Goal: Transaction & Acquisition: Purchase product/service

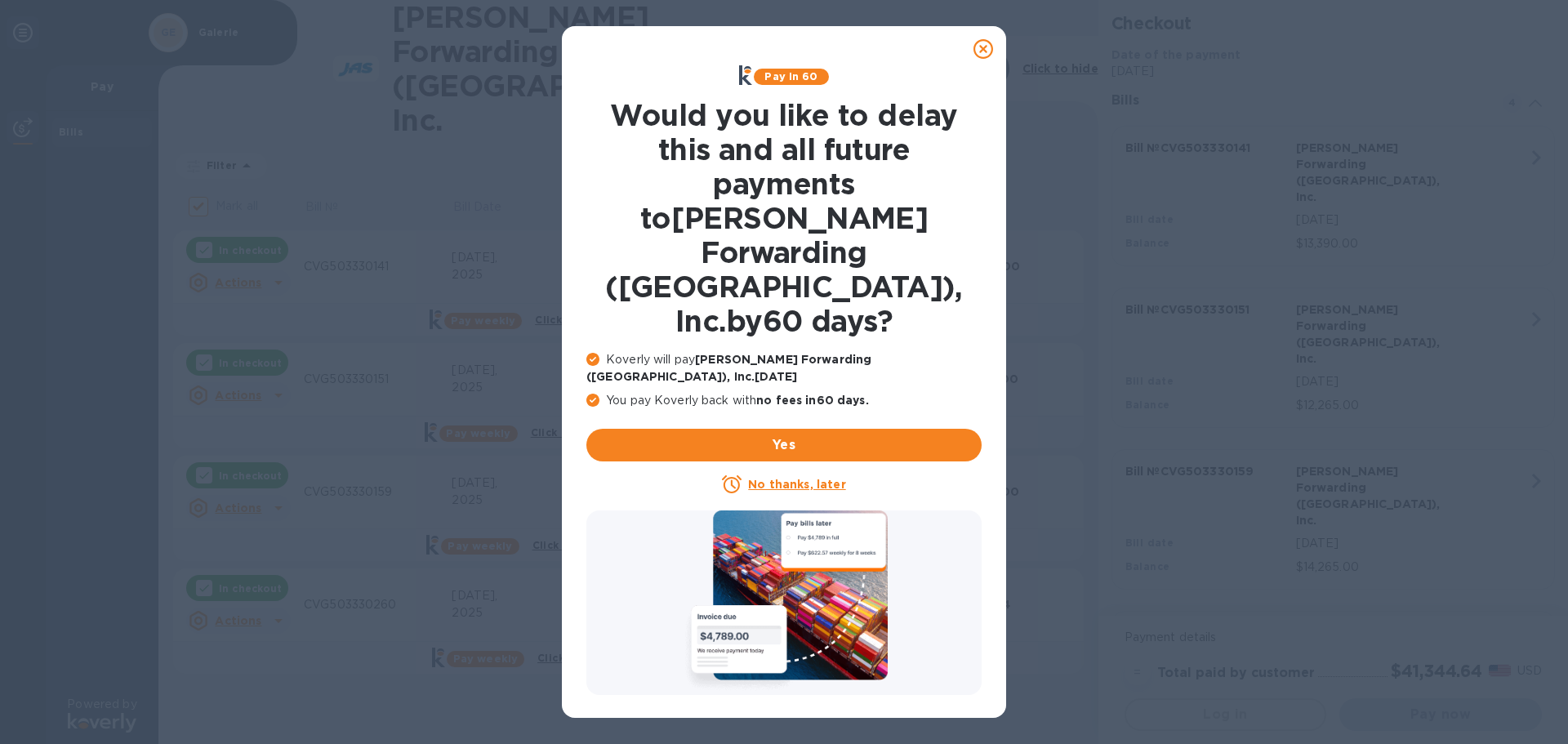
click at [794, 478] on u "No thanks, later" at bounding box center [796, 484] width 97 height 13
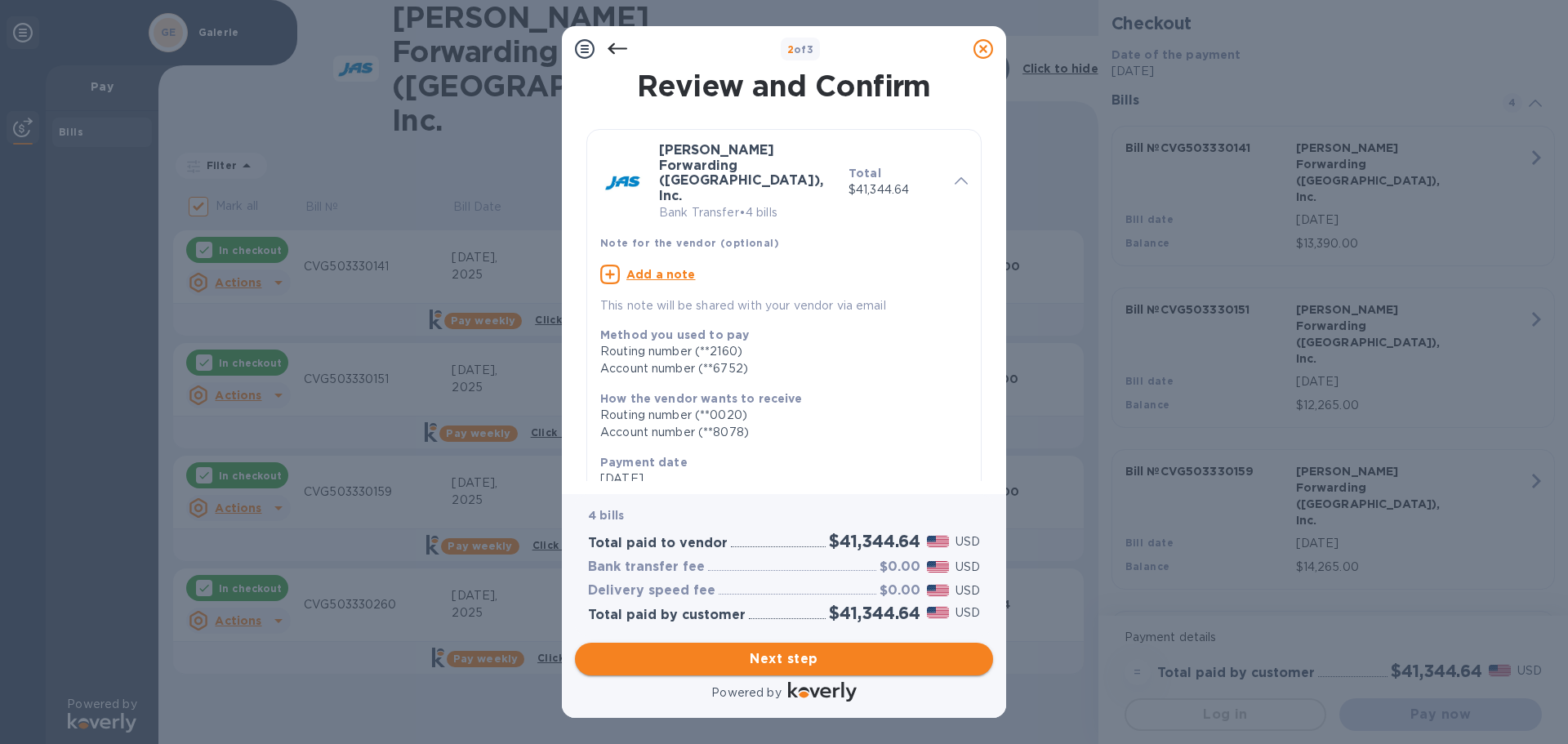
click at [773, 658] on span "Next step" at bounding box center [784, 659] width 392 height 20
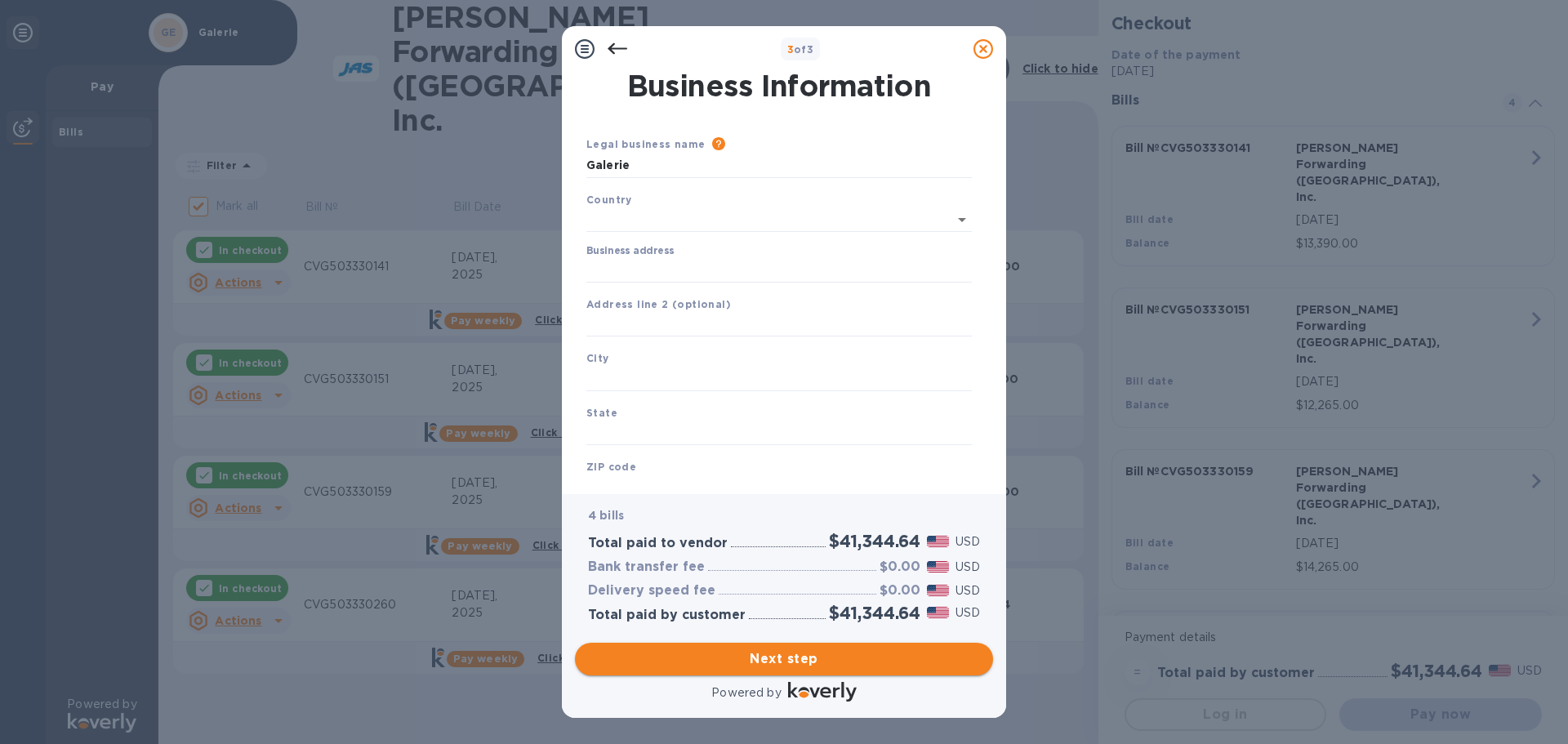
type input "[GEOGRAPHIC_DATA]"
click at [681, 270] on input "Business address" at bounding box center [779, 267] width 386 height 25
type input "[STREET_ADDRESS][PERSON_NAME]"
click at [655, 381] on input "text" at bounding box center [779, 375] width 386 height 25
type input "h"
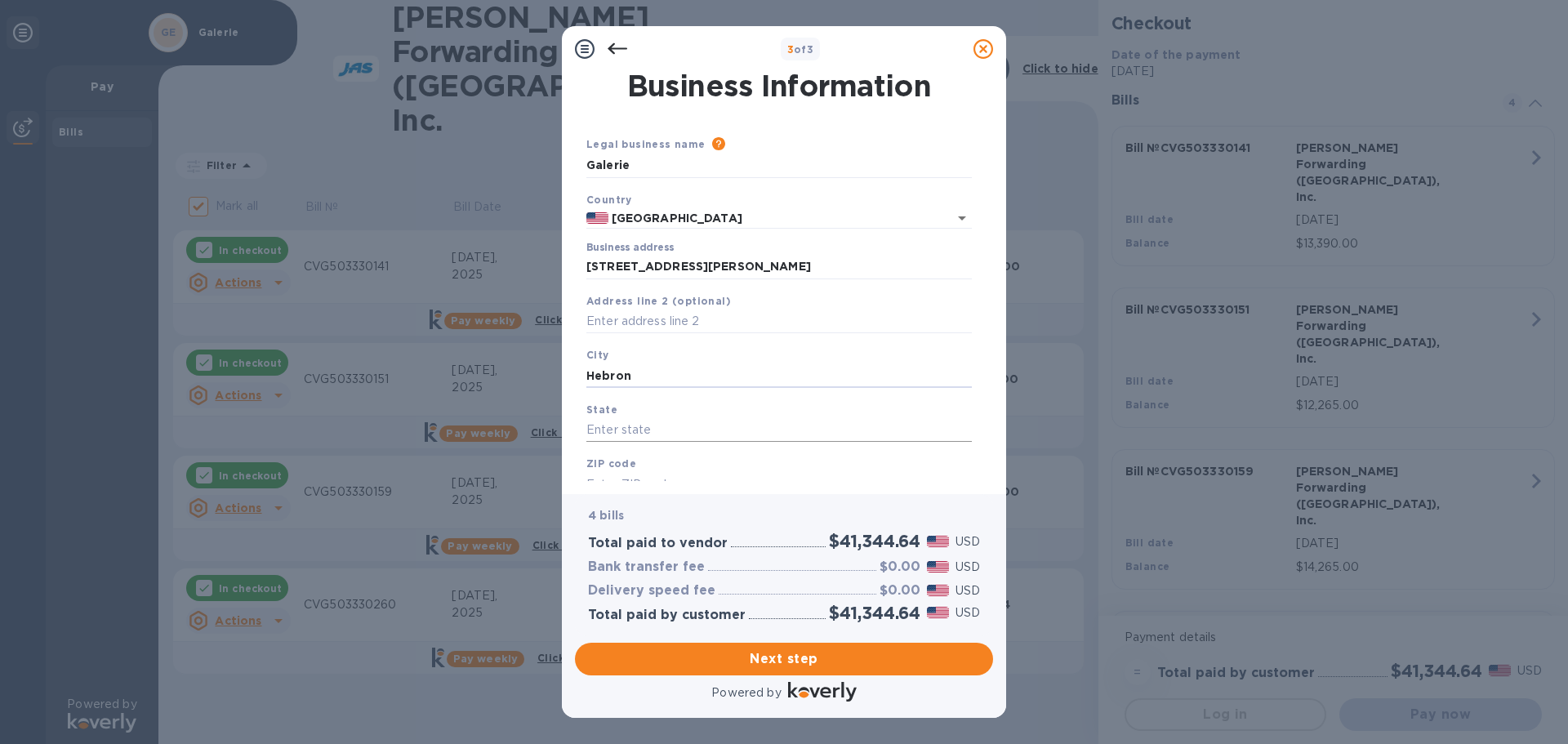
type input "Hebron"
click at [612, 430] on input "text" at bounding box center [779, 430] width 386 height 25
type input "KY"
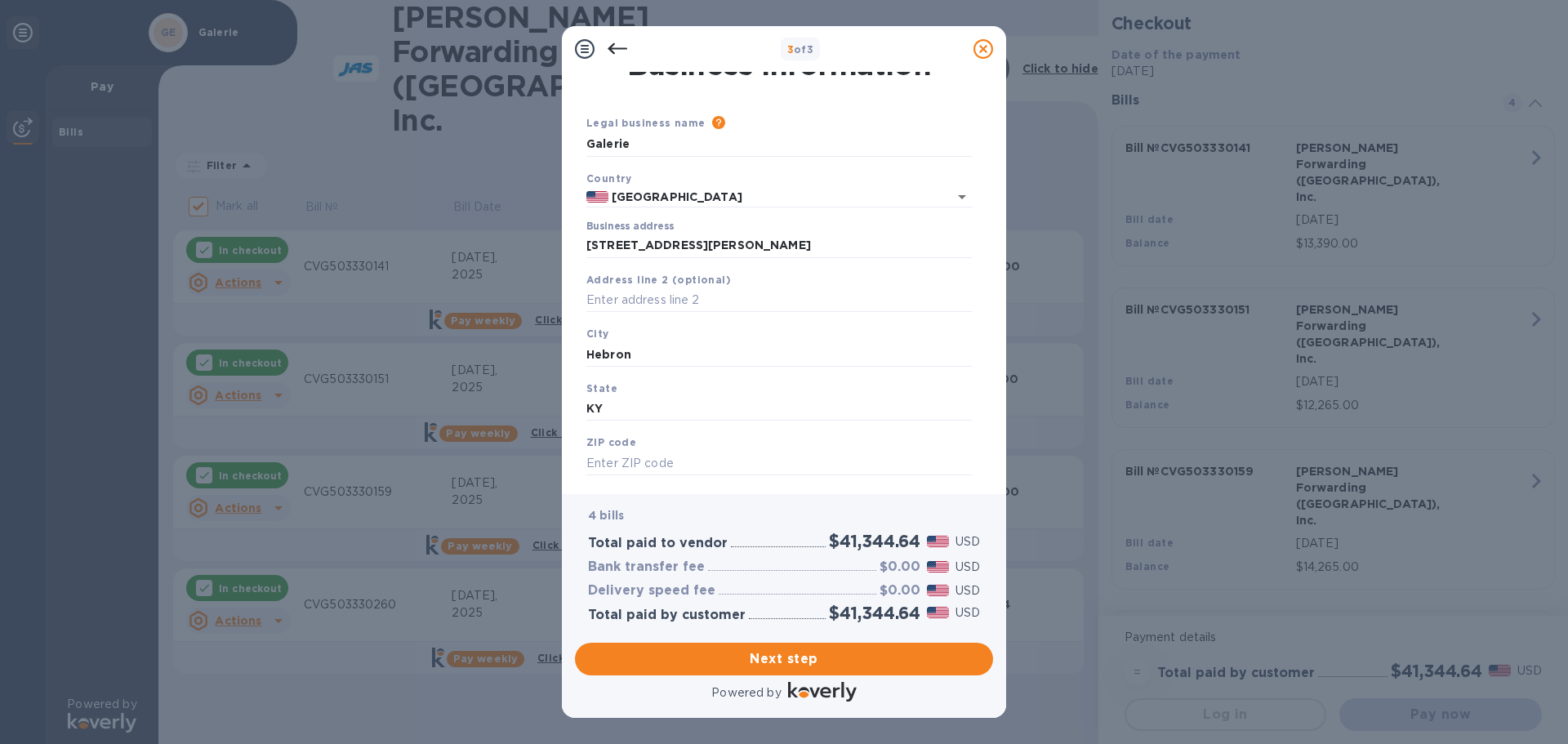
scroll to position [55, 0]
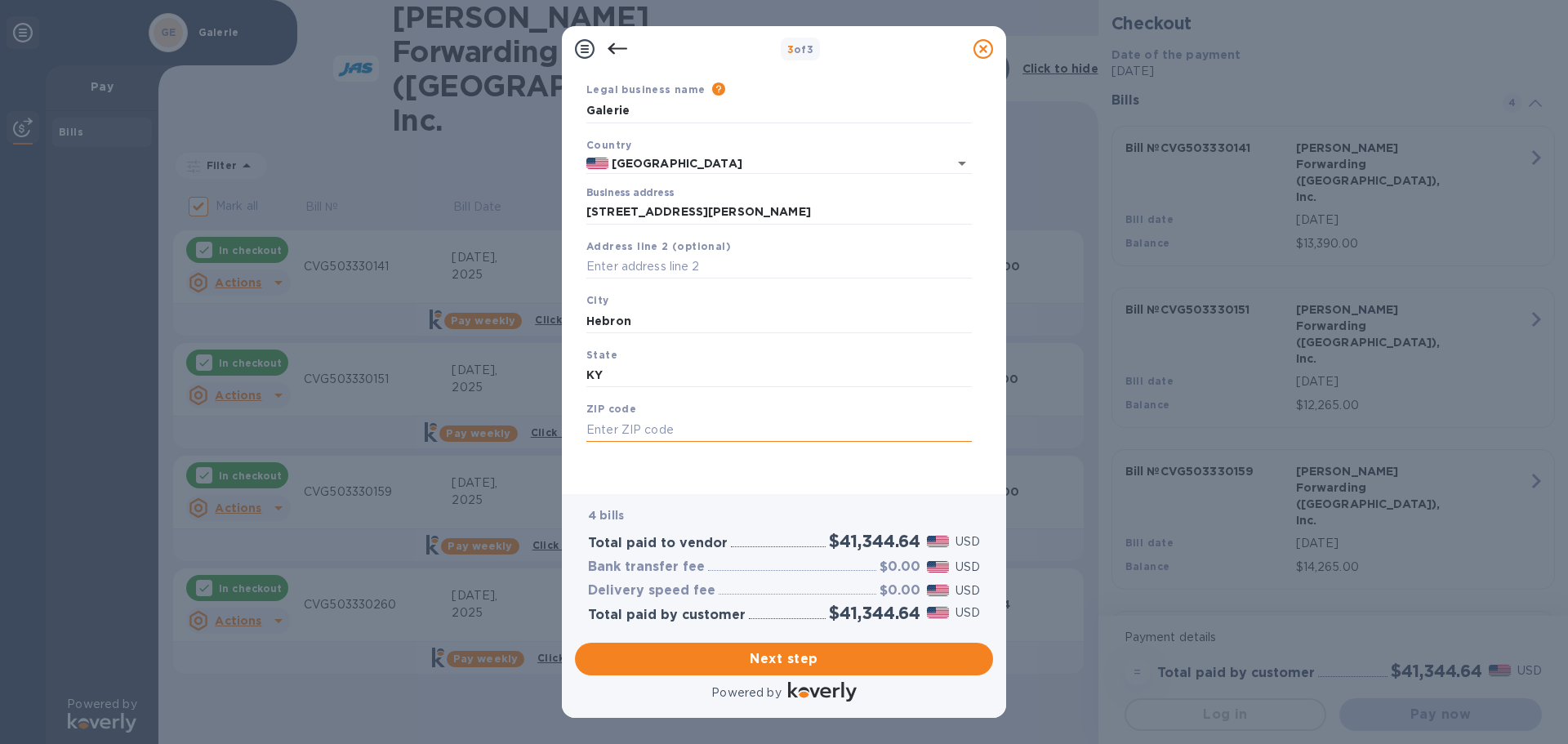
click at [633, 429] on input "text" at bounding box center [779, 430] width 386 height 25
type input "41048"
click at [805, 663] on span "Next step" at bounding box center [784, 659] width 392 height 20
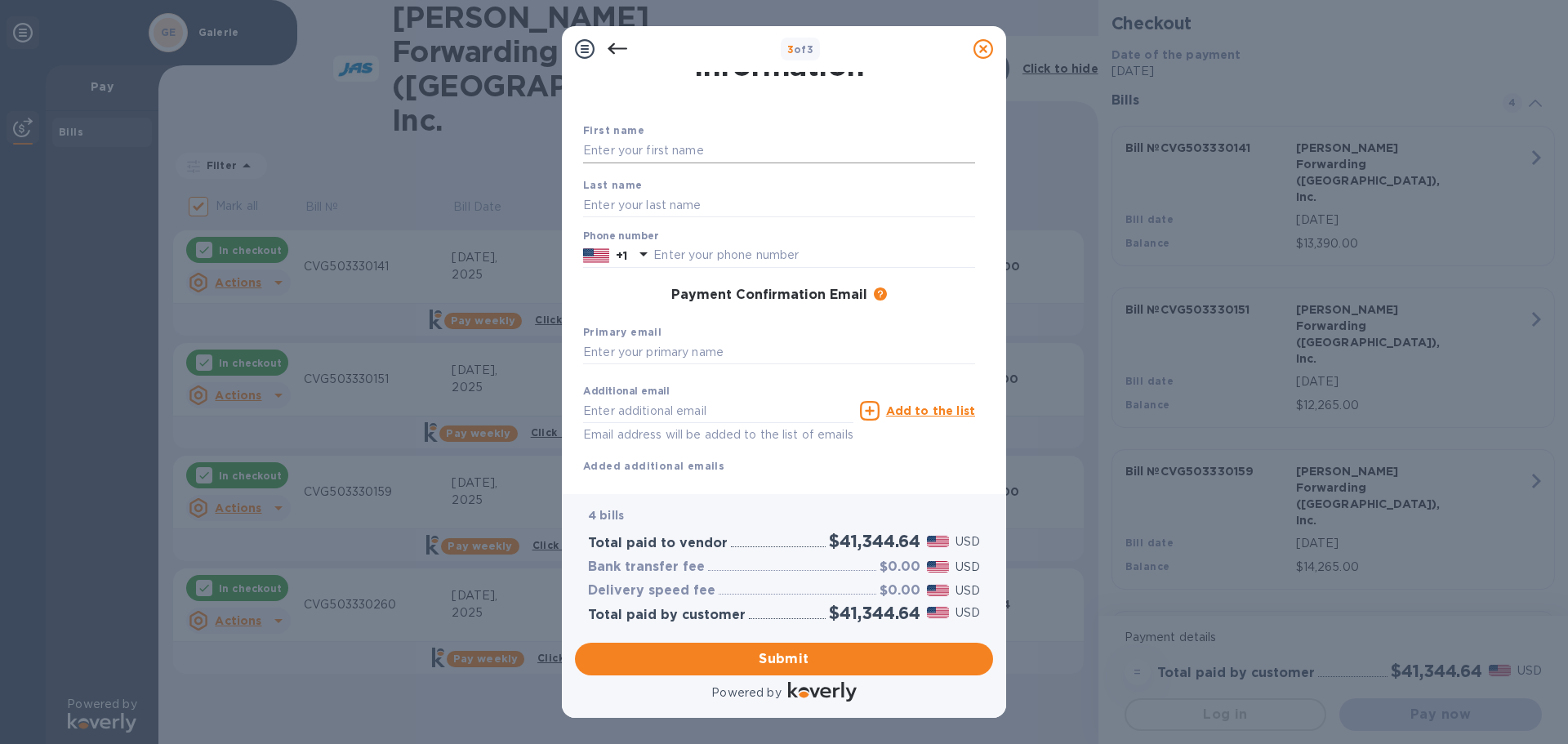
click at [690, 155] on input "text" at bounding box center [779, 151] width 392 height 25
type input "[PERSON_NAME]"
click at [666, 201] on input "text" at bounding box center [779, 204] width 392 height 25
type input "[PERSON_NAME]"
click at [661, 356] on input "text" at bounding box center [779, 352] width 392 height 25
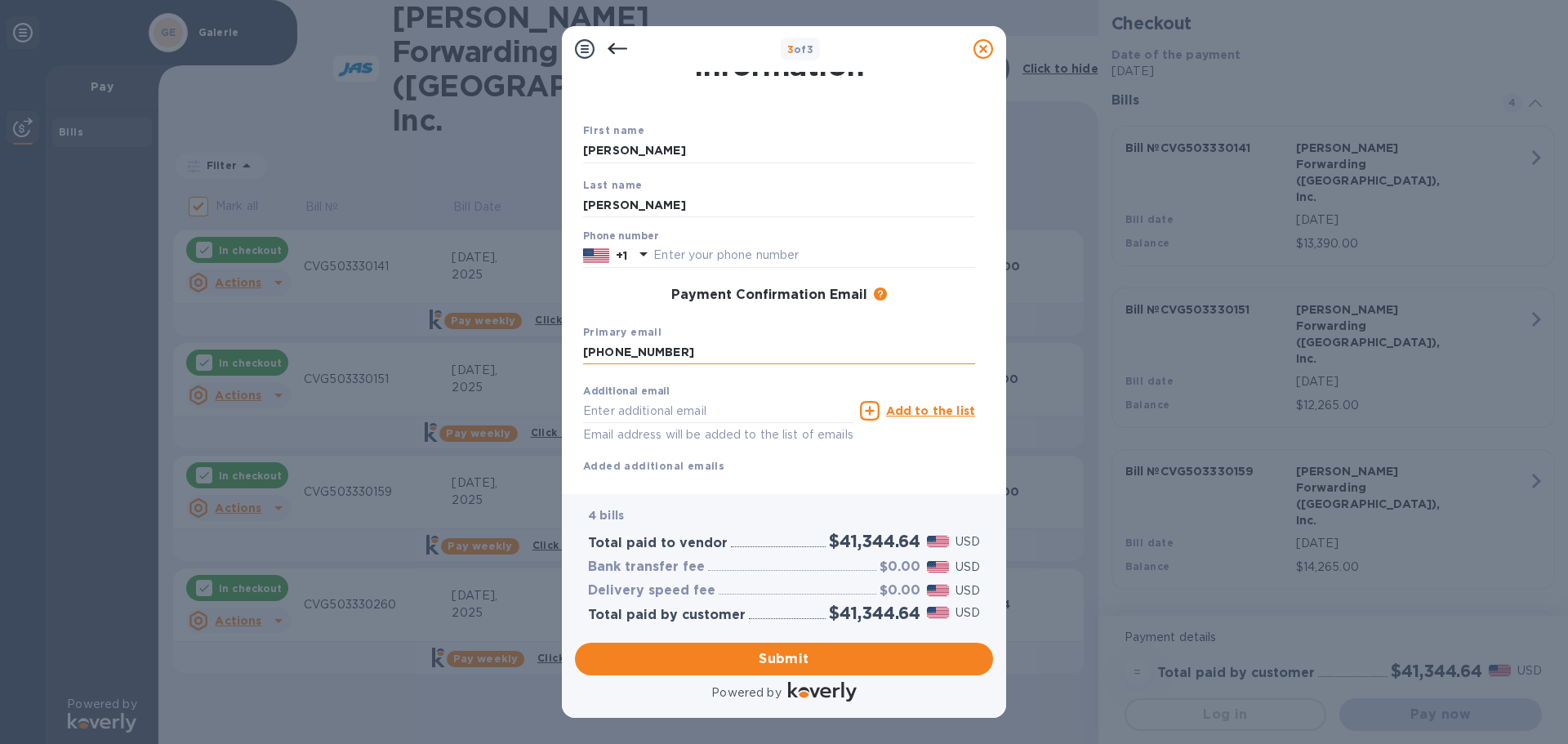
type input "[PHONE_NUMBER]"
drag, startPoint x: 721, startPoint y: 354, endPoint x: 565, endPoint y: 348, distance: 156.1
click at [565, 348] on div "Payment Contact Information First name [PERSON_NAME] Last name [PERSON_NAME] Ph…" at bounding box center [784, 283] width 444 height 423
click at [663, 259] on input "text" at bounding box center [814, 255] width 321 height 25
type input "8595388139"
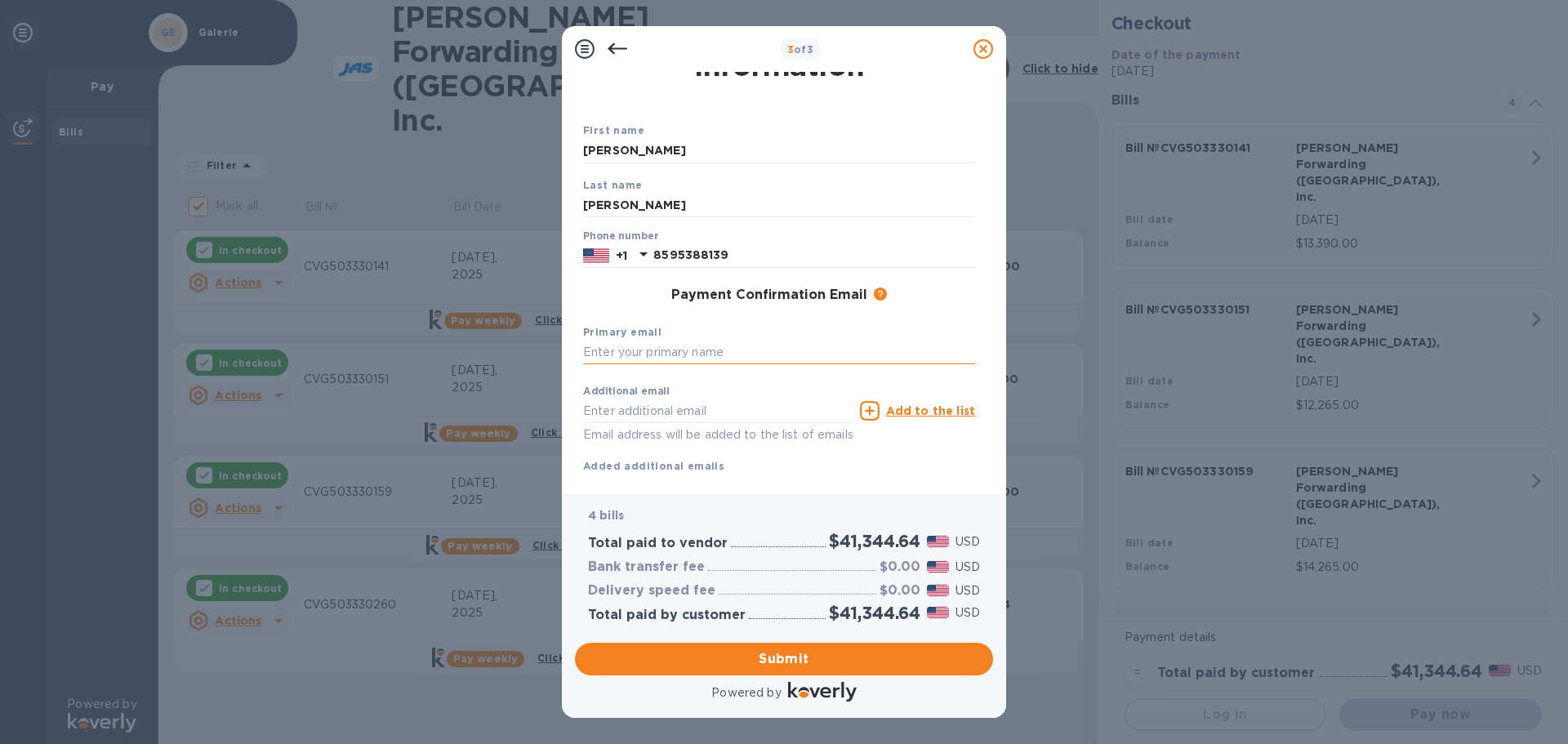
click at [651, 351] on input "text" at bounding box center [779, 352] width 392 height 25
type input "[EMAIL_ADDRESS][DOMAIN_NAME]"
click at [838, 656] on span "Submit" at bounding box center [784, 659] width 392 height 20
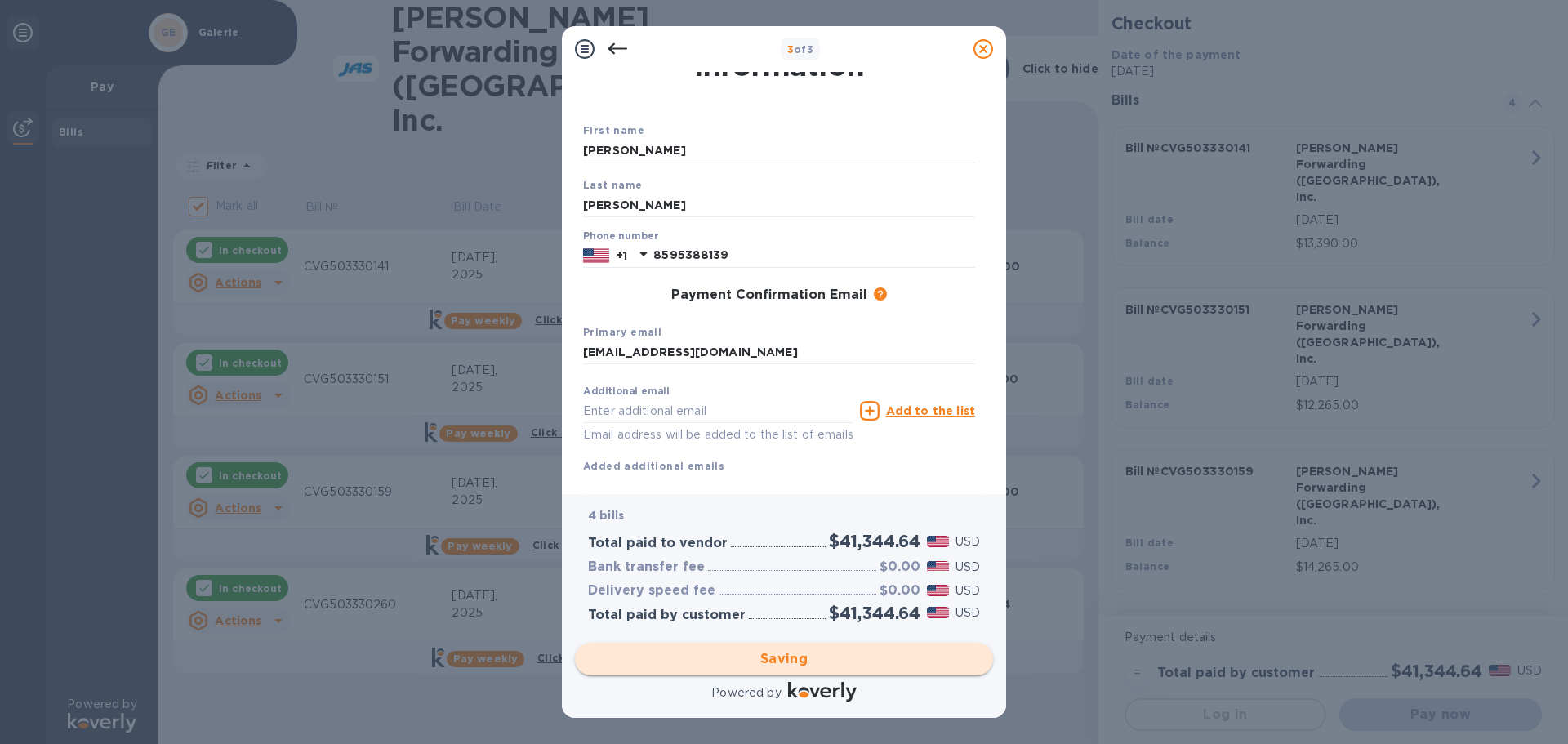
checkbox input "false"
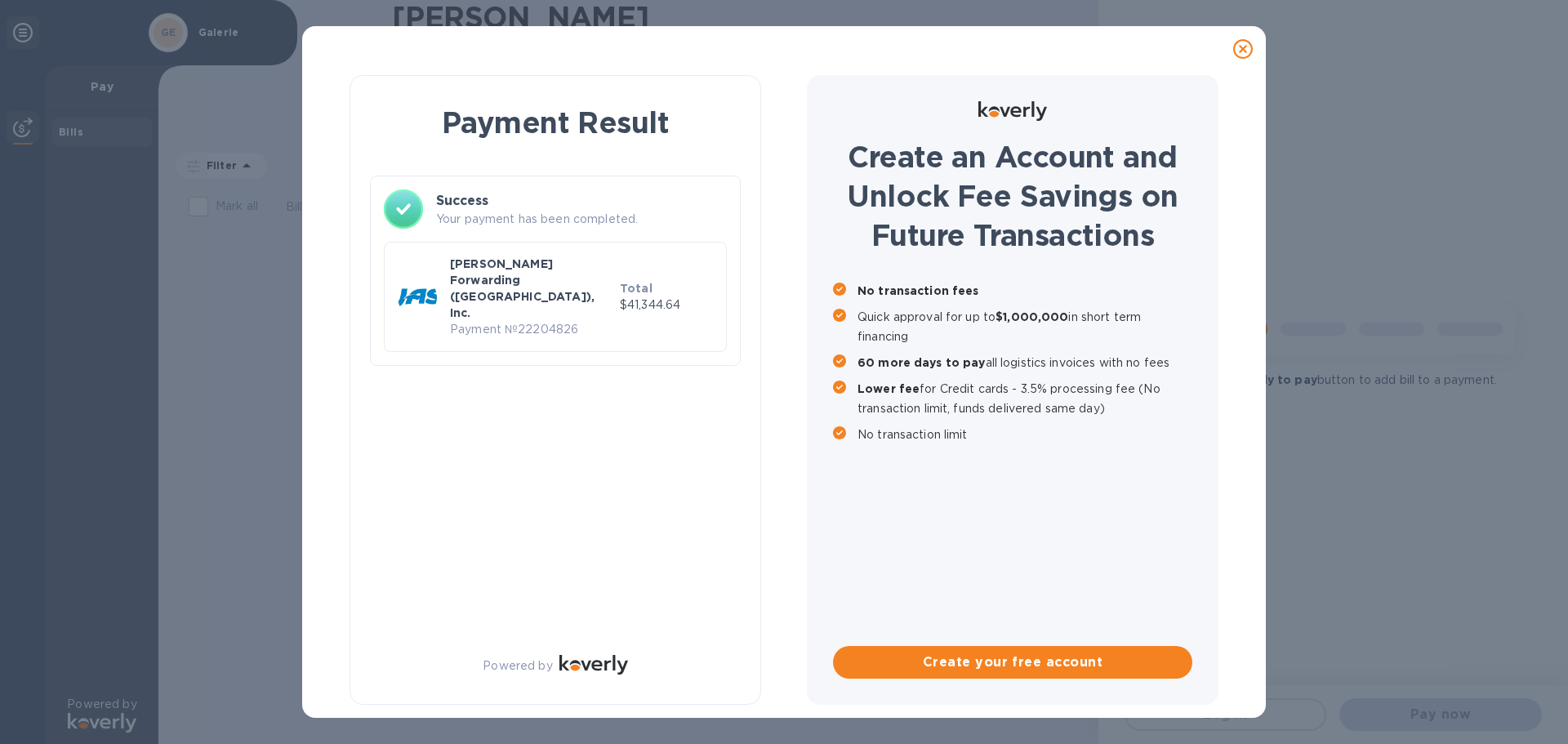
scroll to position [0, 0]
